Goal: Navigation & Orientation: Find specific page/section

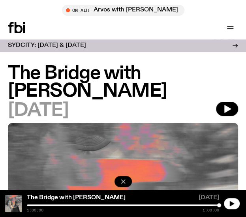
click at [125, 184] on icon "button" at bounding box center [123, 182] width 8 height 8
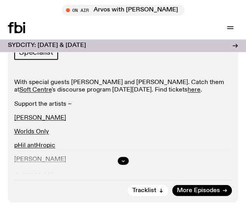
scroll to position [415, 0]
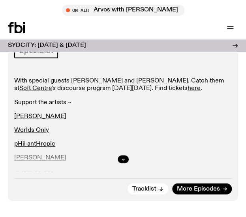
click at [121, 165] on div at bounding box center [123, 159] width 218 height 25
click at [123, 160] on icon "button" at bounding box center [123, 159] width 3 height 1
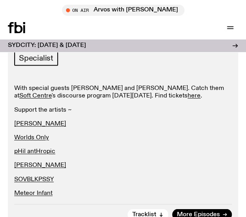
scroll to position [414, 0]
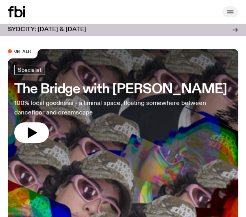
click at [233, 16] on icon "button" at bounding box center [230, 11] width 9 height 9
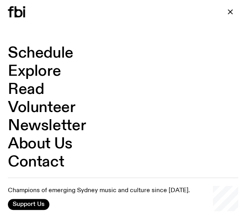
click at [53, 54] on link "Schedule" at bounding box center [41, 53] width 66 height 15
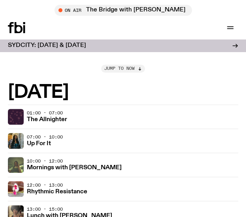
click at [117, 69] on span "Jump to now" at bounding box center [119, 68] width 30 height 4
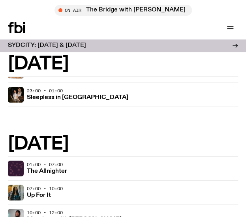
scroll to position [821, 0]
